Goal: Information Seeking & Learning: Learn about a topic

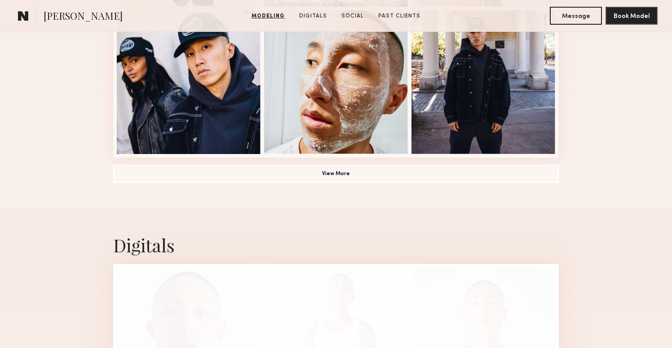
scroll to position [751, 0]
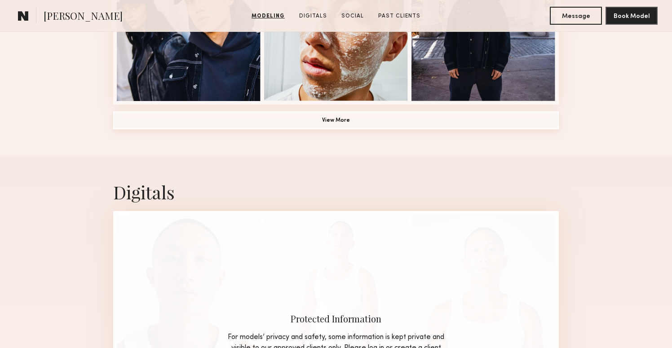
click at [264, 121] on button "View More" at bounding box center [336, 120] width 446 height 18
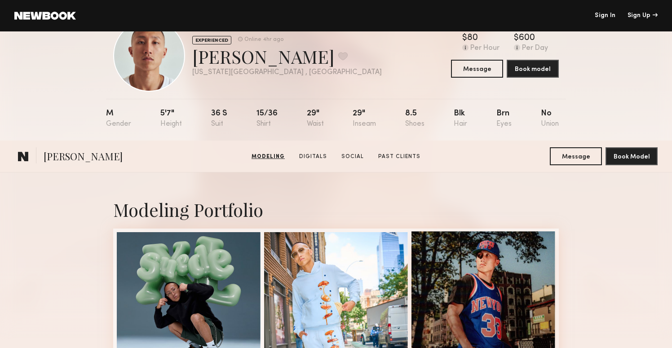
scroll to position [0, 0]
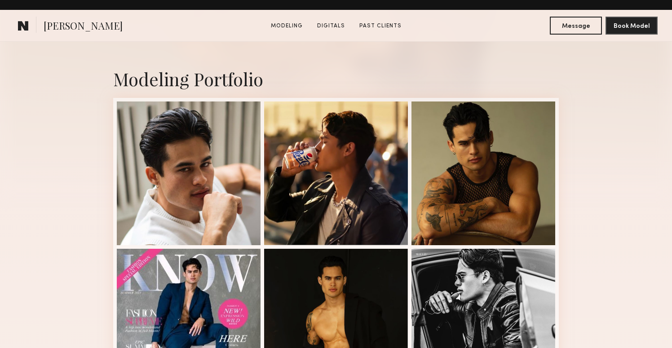
scroll to position [188, 0]
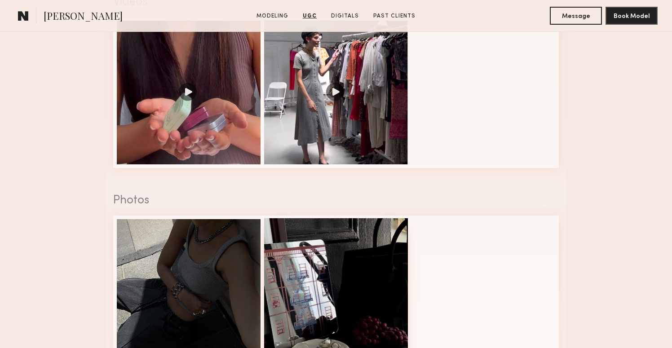
scroll to position [559, 0]
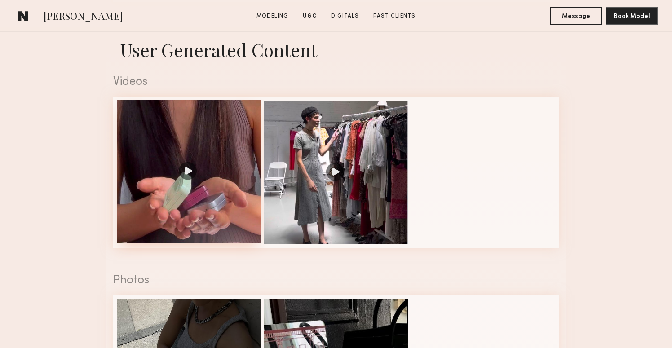
click at [227, 121] on div at bounding box center [189, 172] width 144 height 144
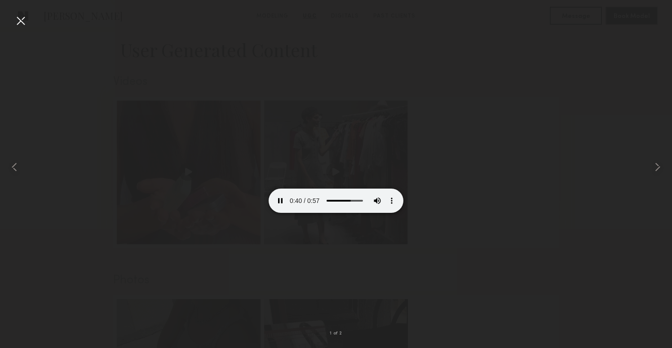
click at [20, 19] on div at bounding box center [20, 20] width 14 height 14
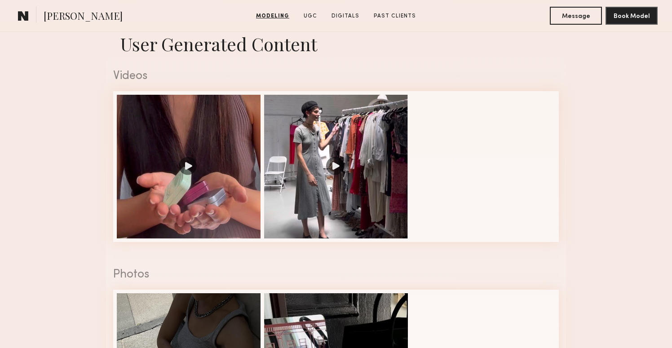
scroll to position [568, 0]
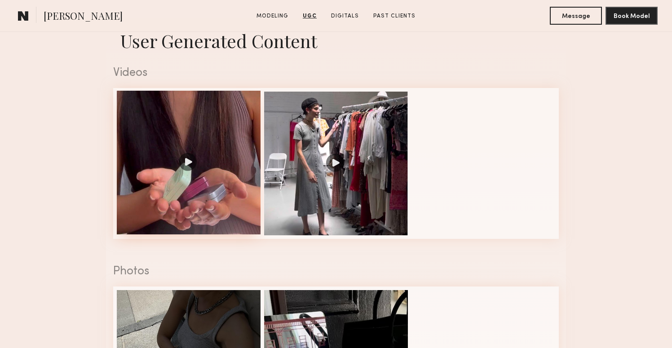
click at [176, 129] on div at bounding box center [189, 163] width 144 height 144
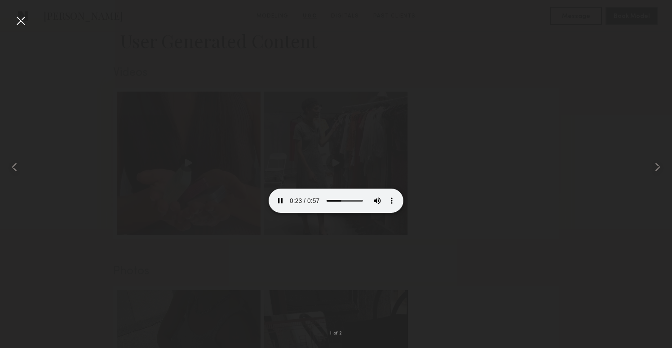
click at [18, 15] on div at bounding box center [20, 20] width 14 height 14
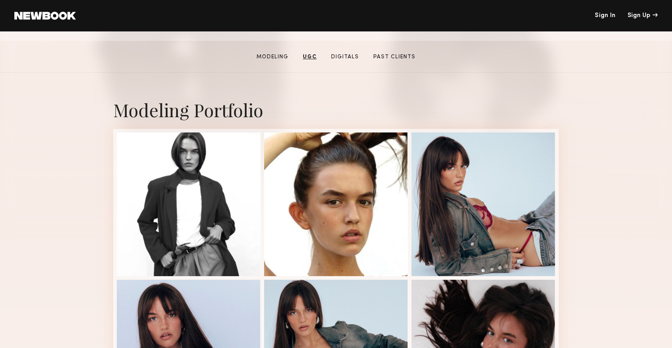
scroll to position [0, 0]
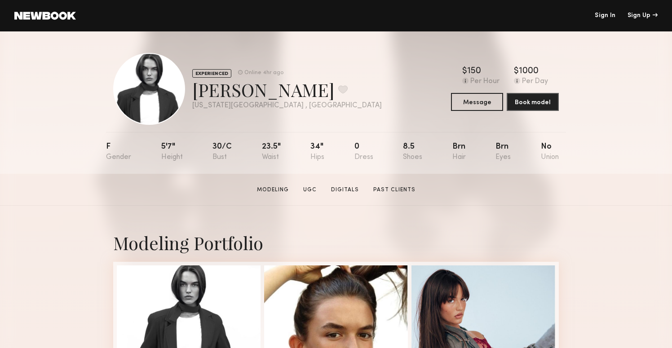
click at [47, 13] on link at bounding box center [45, 16] width 62 height 8
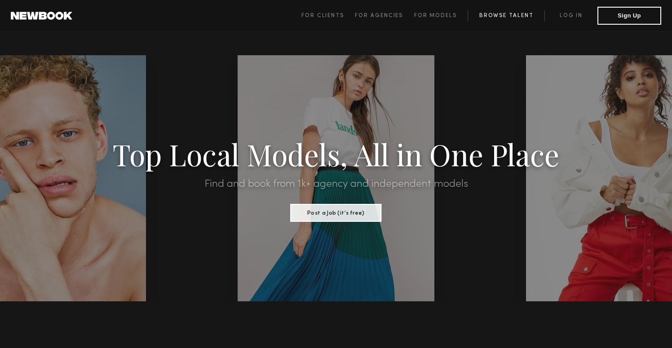
click at [521, 15] on link "Browse Talent" at bounding box center [506, 15] width 77 height 11
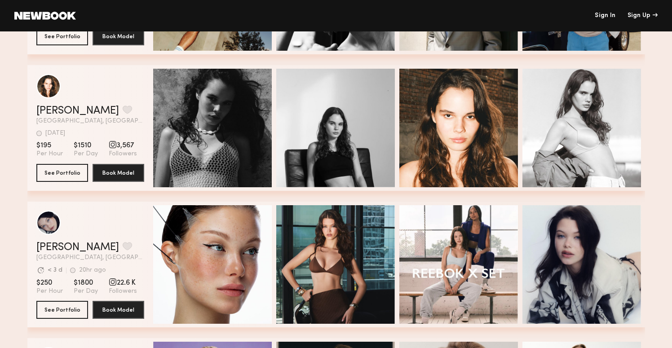
scroll to position [2802, 0]
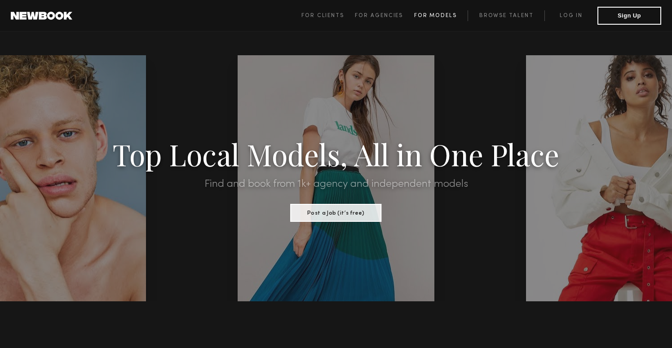
click at [431, 13] on span "For Models" at bounding box center [435, 15] width 43 height 5
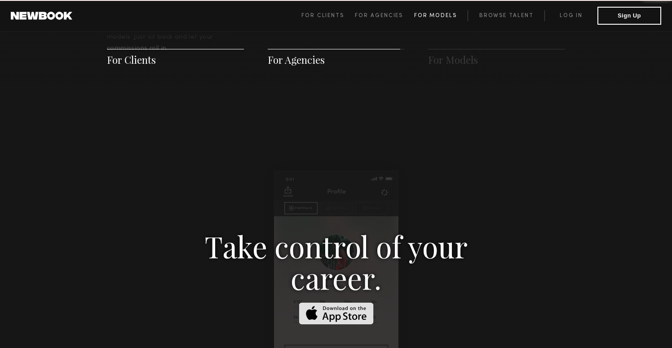
scroll to position [1294, 0]
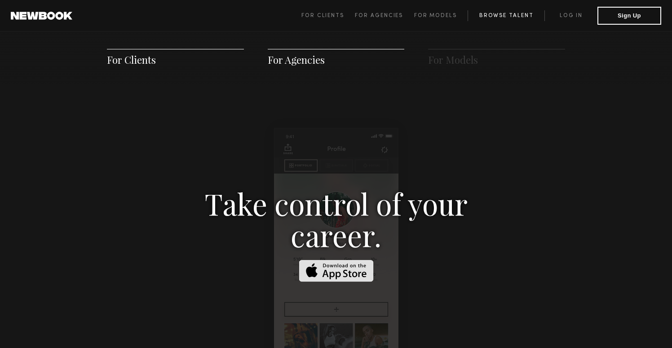
click at [509, 18] on link "Browse Talent" at bounding box center [506, 15] width 77 height 11
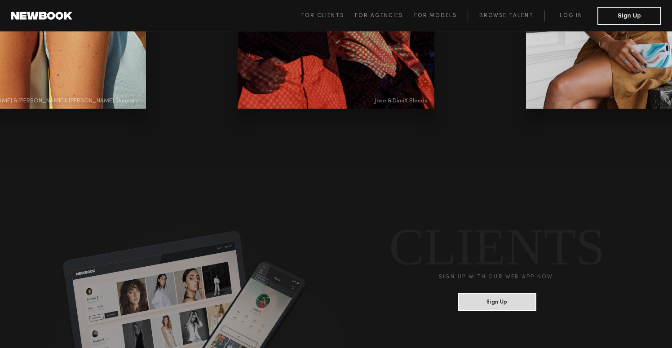
scroll to position [2076, 0]
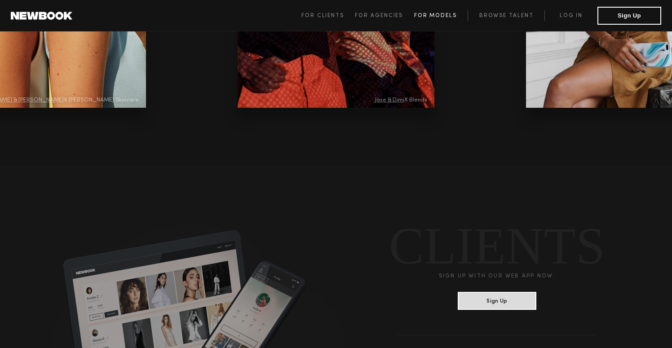
click at [441, 11] on link "For Models" at bounding box center [441, 15] width 54 height 11
click at [507, 13] on link "Browse Talent" at bounding box center [506, 15] width 77 height 11
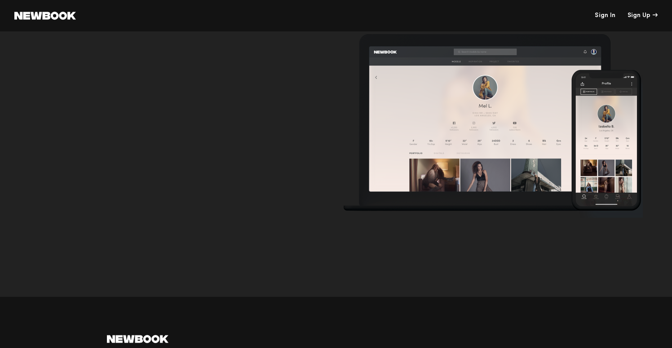
scroll to position [3794, 0]
